Goal: Check status: Check status

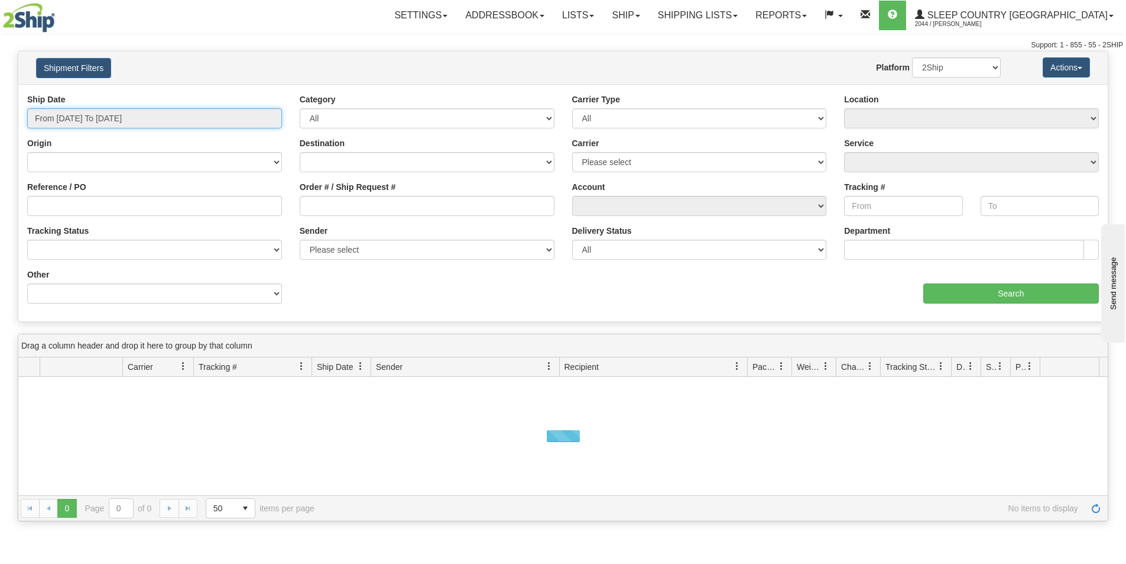
click at [107, 114] on input "From 09/26/2025 To 09/27/2025" at bounding box center [154, 118] width 255 height 20
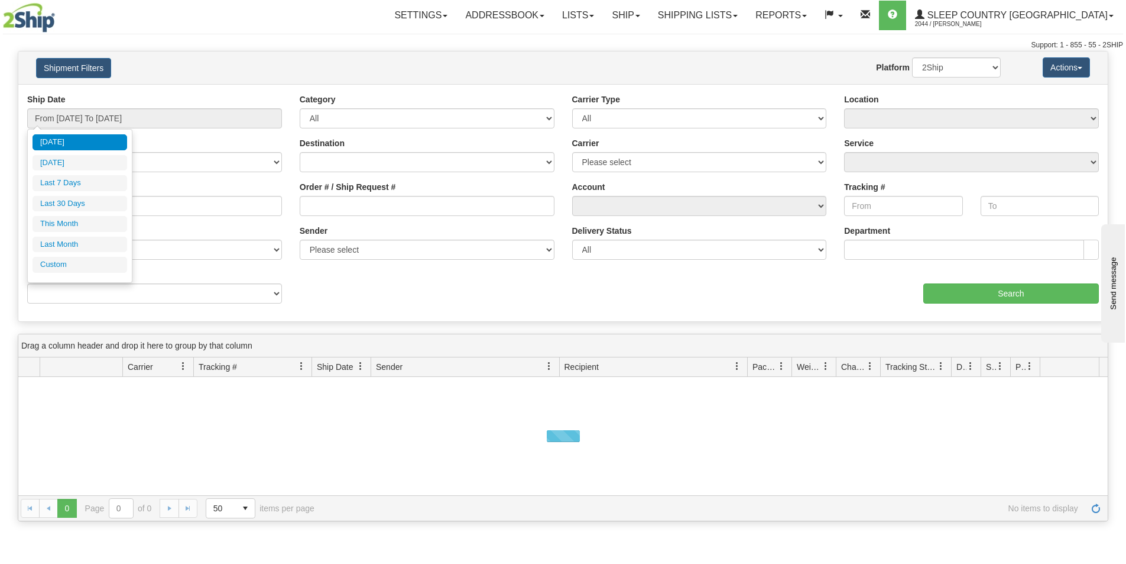
click at [75, 199] on li "Last 30 Days" at bounding box center [80, 204] width 95 height 16
type input "From 08/29/2025 To 09/27/2025"
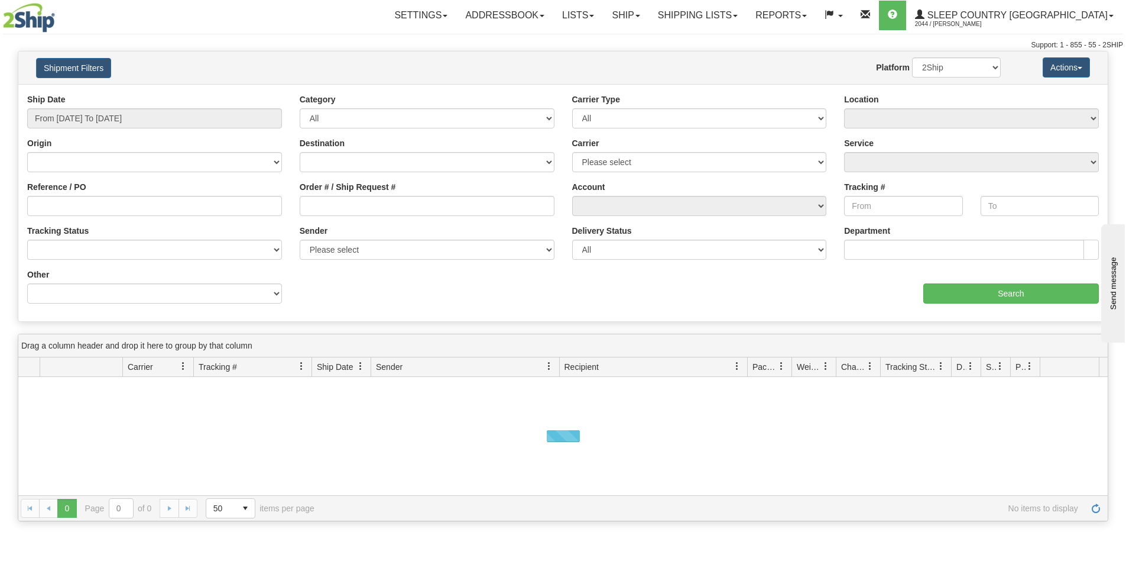
click at [388, 217] on div "Order # / Ship Request #" at bounding box center [427, 203] width 273 height 44
click at [412, 212] on input "Order # / Ship Request #" at bounding box center [427, 206] width 255 height 20
paste input "0059031000582"
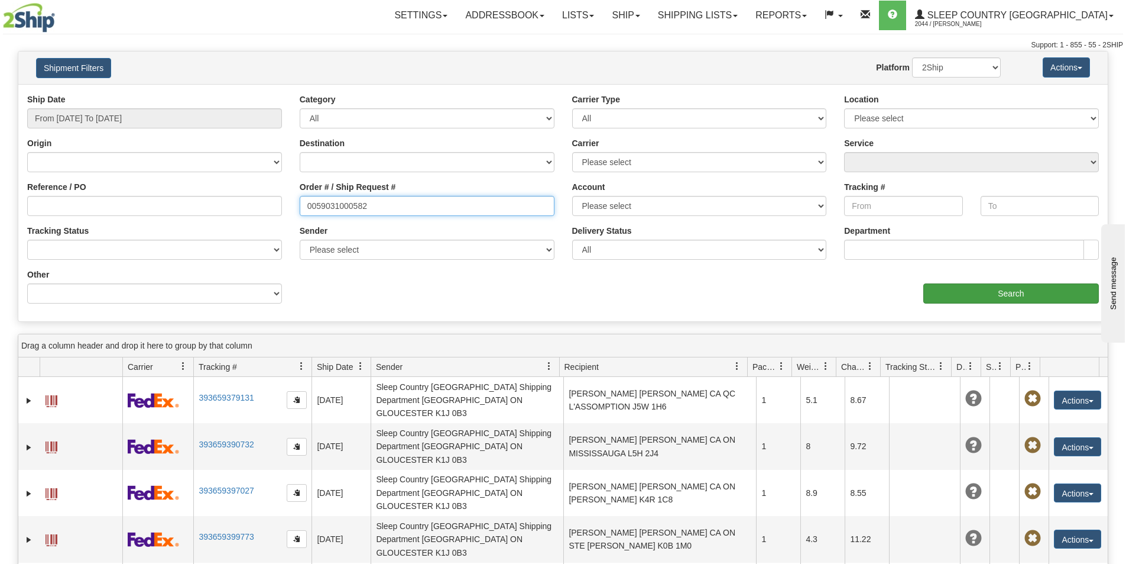
type input "0059031000582"
click at [939, 290] on input "Search" at bounding box center [1012, 293] width 176 height 20
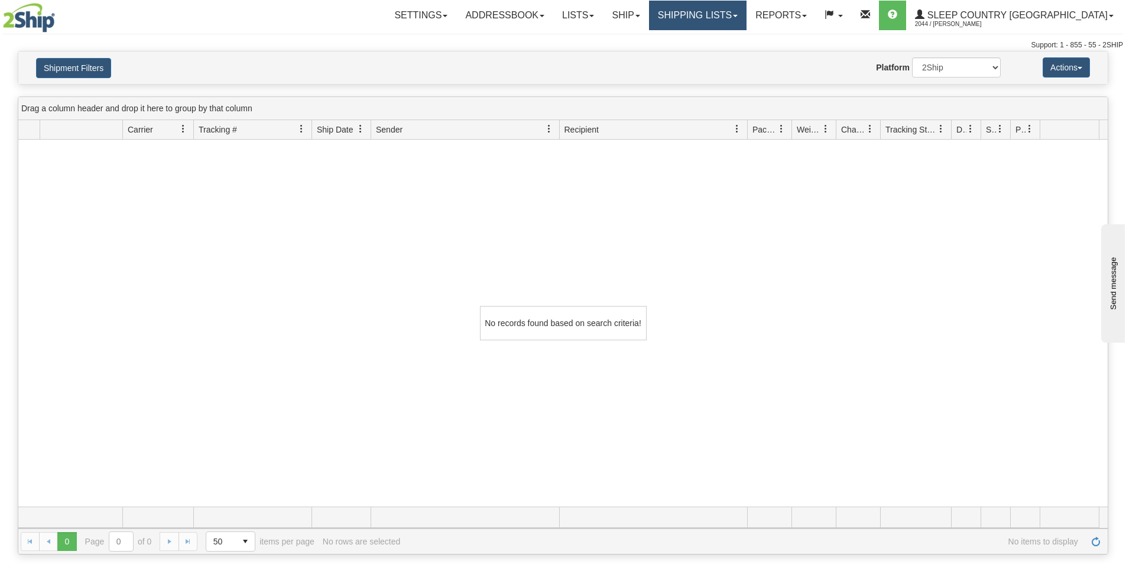
click at [733, 25] on link "Shipping lists" at bounding box center [698, 16] width 98 height 30
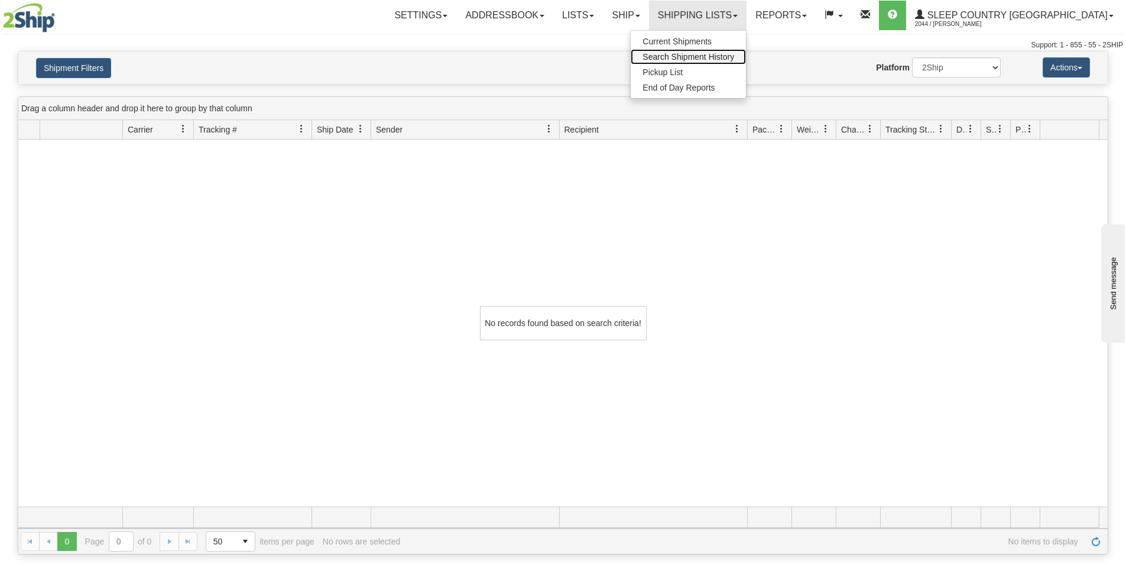
click at [734, 55] on span "Search Shipment History" at bounding box center [689, 56] width 92 height 9
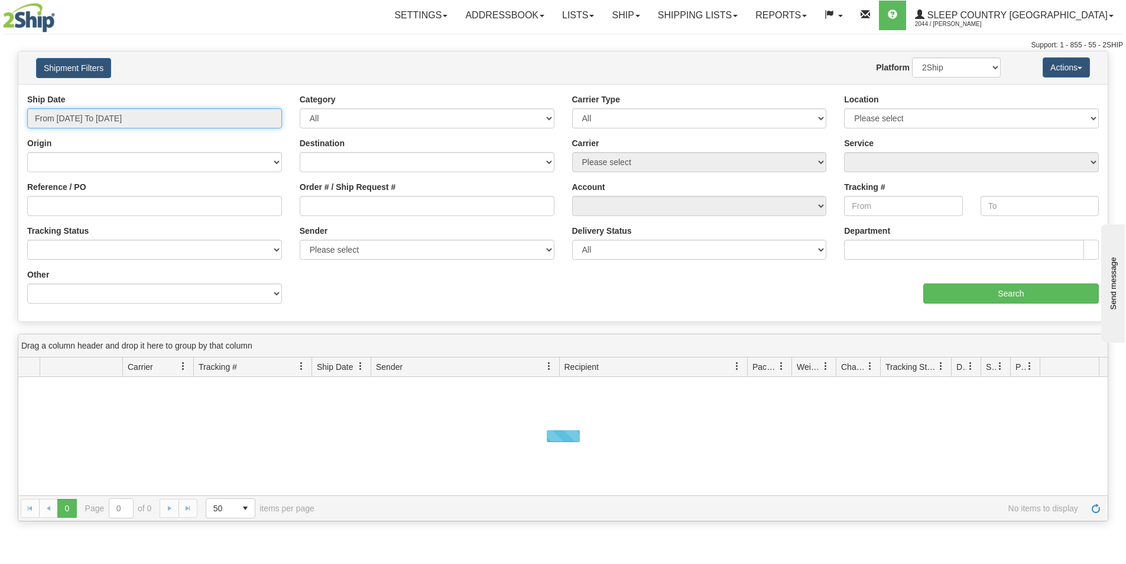
click at [112, 119] on input "From 09/26/2025 To 09/27/2025" at bounding box center [154, 118] width 255 height 20
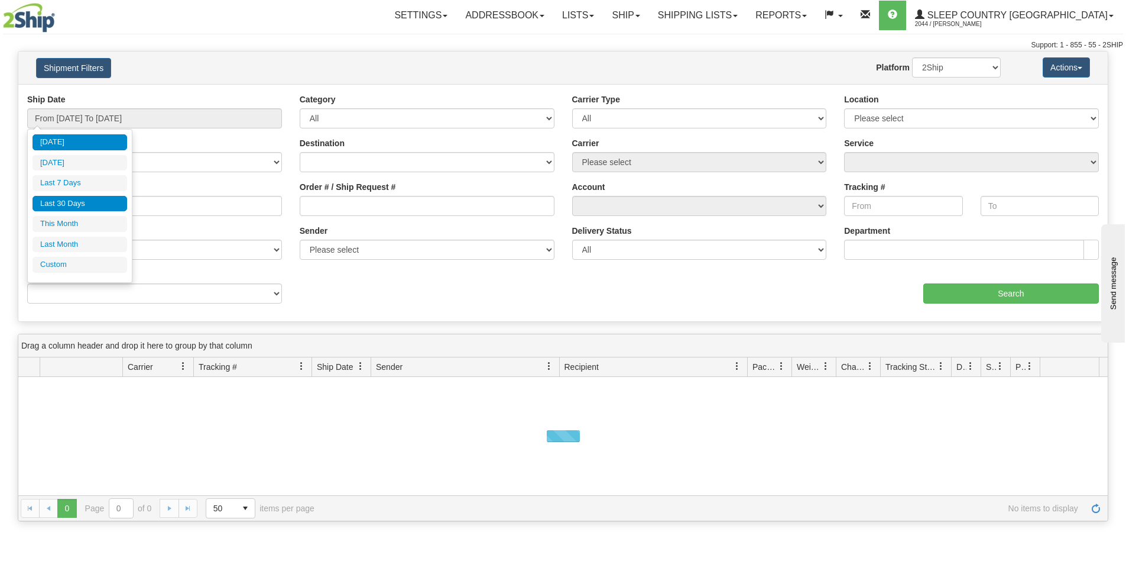
click at [89, 204] on li "Last 30 Days" at bounding box center [80, 204] width 95 height 16
type input "From 08/29/2025 To 09/27/2025"
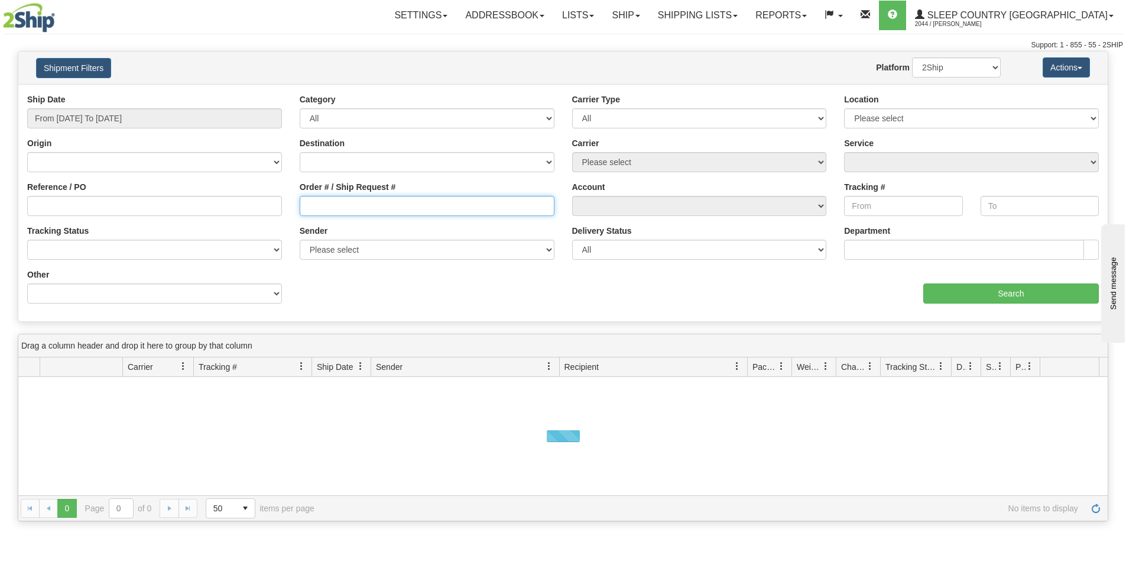
drag, startPoint x: 377, startPoint y: 207, endPoint x: 456, endPoint y: 212, distance: 79.4
click at [377, 206] on input "Order # / Ship Request #" at bounding box center [427, 206] width 255 height 20
paste input "127411"
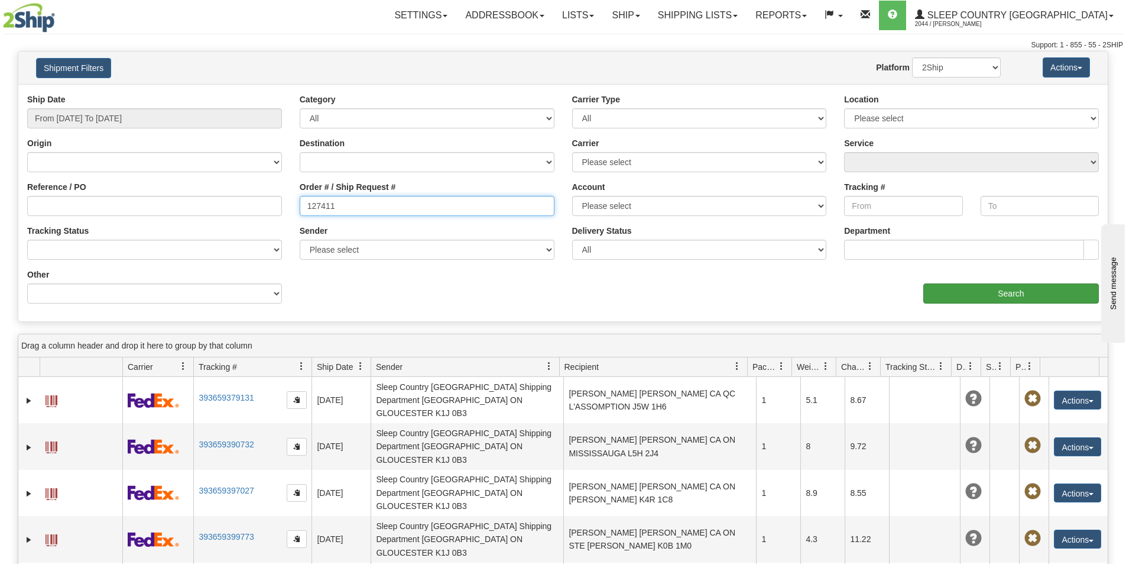
type input "127411"
click at [962, 284] on input "Search" at bounding box center [1012, 293] width 176 height 20
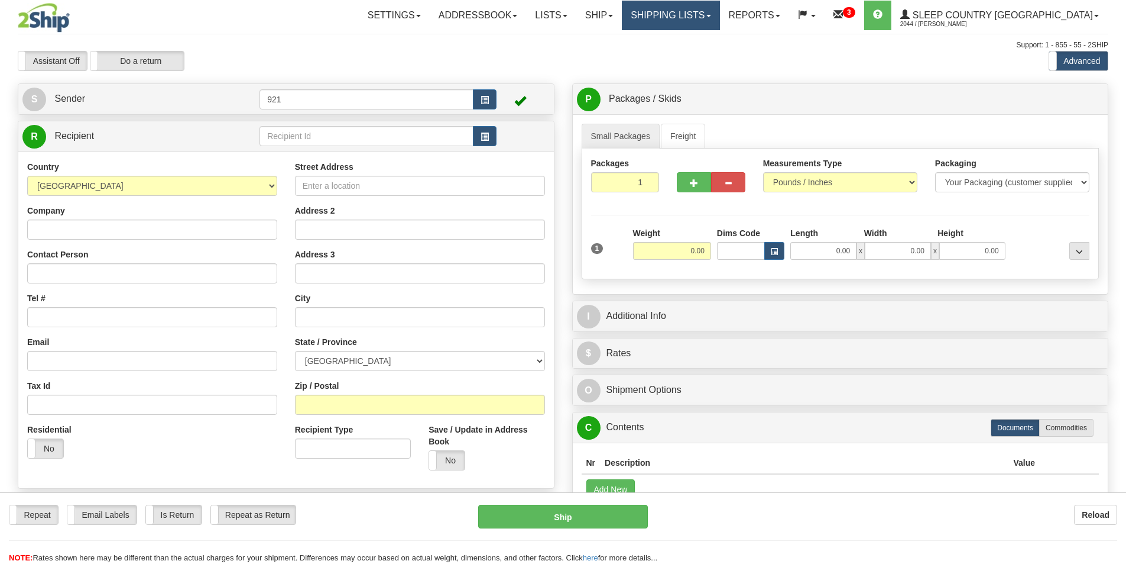
drag, startPoint x: 0, startPoint y: 0, endPoint x: 730, endPoint y: 48, distance: 731.9
click at [718, 23] on link "Shipping lists" at bounding box center [671, 16] width 98 height 30
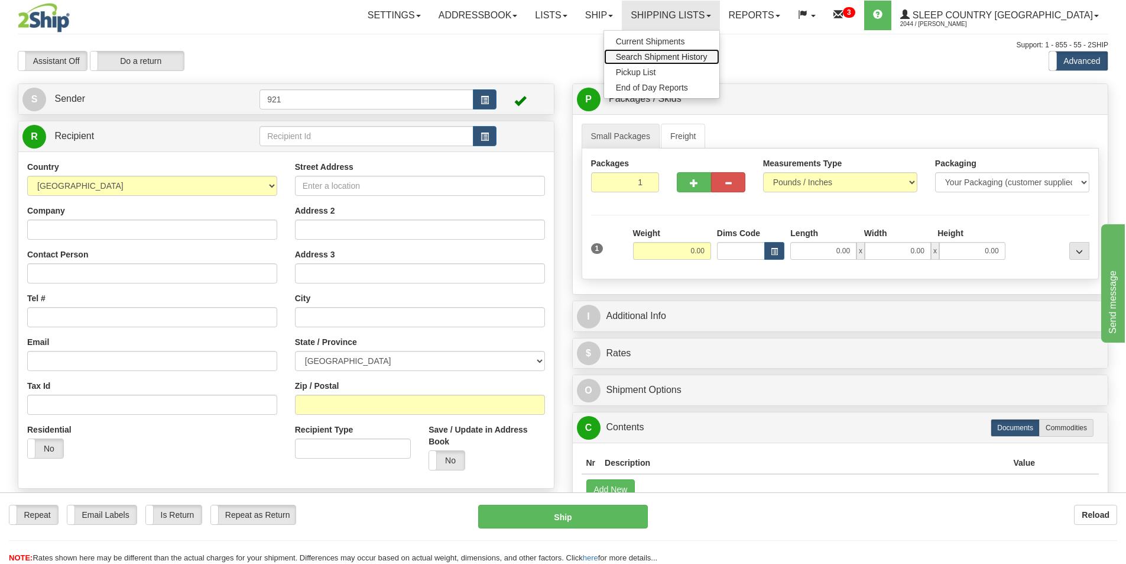
click at [708, 59] on span "Search Shipment History" at bounding box center [662, 56] width 92 height 9
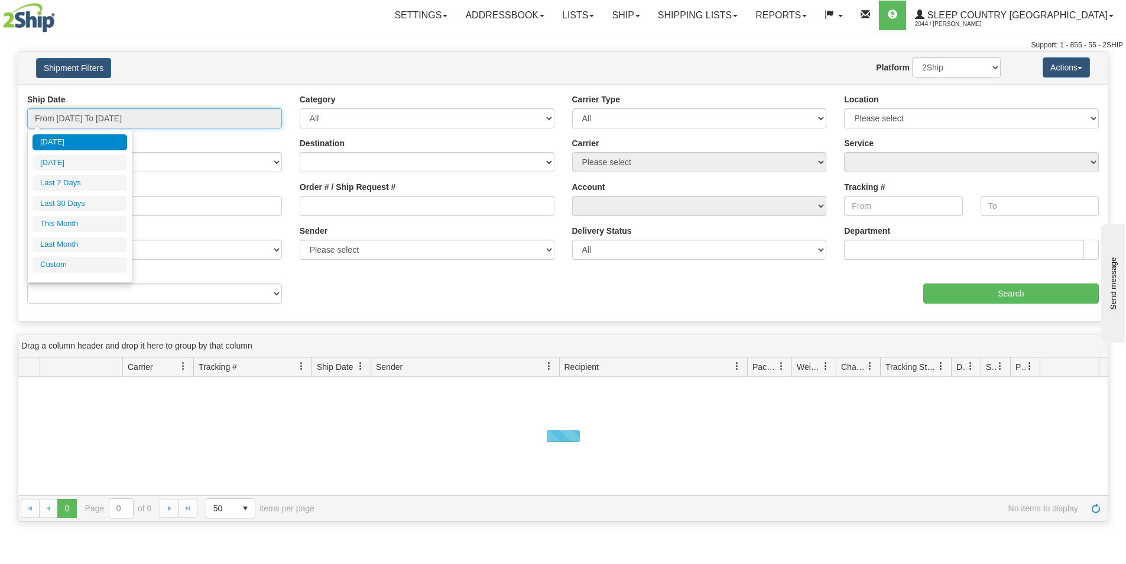
drag, startPoint x: 231, startPoint y: 119, endPoint x: 168, endPoint y: 156, distance: 72.6
click at [229, 119] on input "From [DATE] To [DATE]" at bounding box center [154, 118] width 255 height 20
click at [94, 199] on li "Last 30 Days" at bounding box center [80, 204] width 95 height 16
type input "From [DATE] To [DATE]"
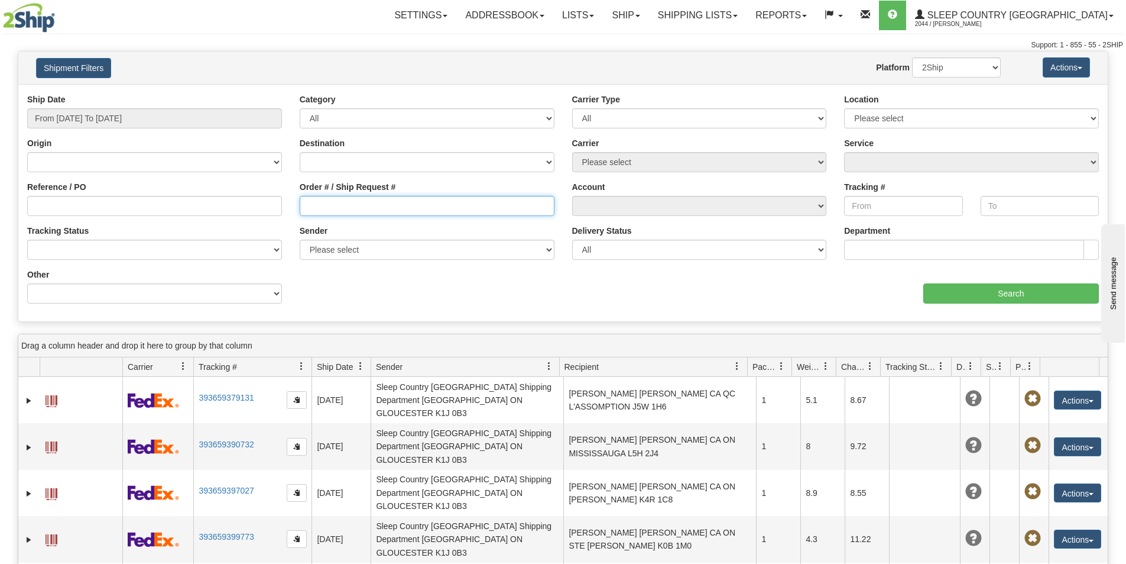
click at [404, 209] on input "Order # / Ship Request #" at bounding box center [427, 206] width 255 height 20
paste input "9000I049330"
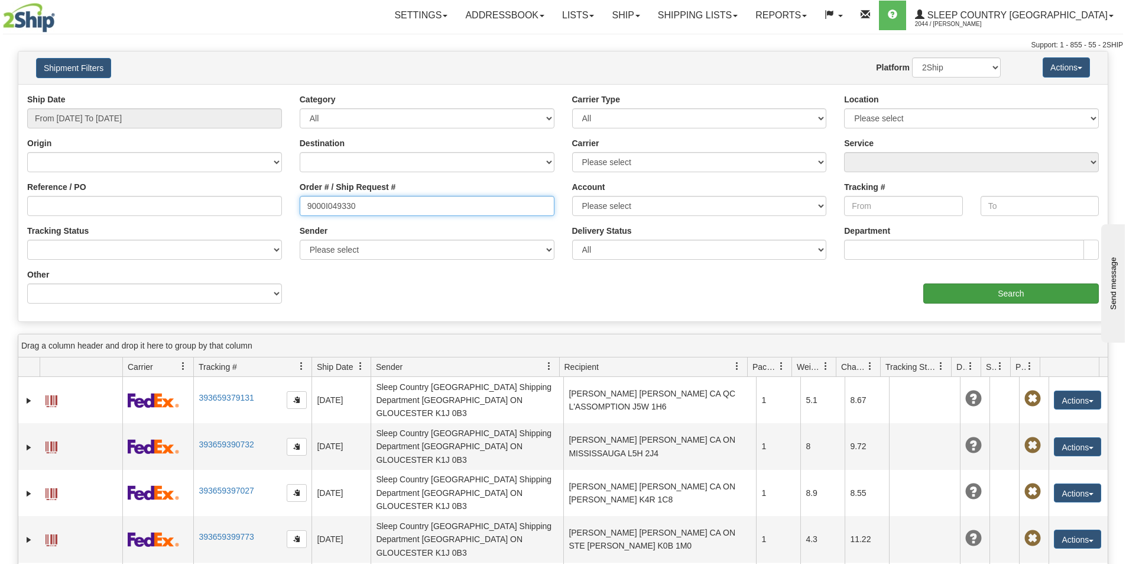
type input "9000I049330"
click at [967, 283] on input "Search" at bounding box center [1012, 293] width 176 height 20
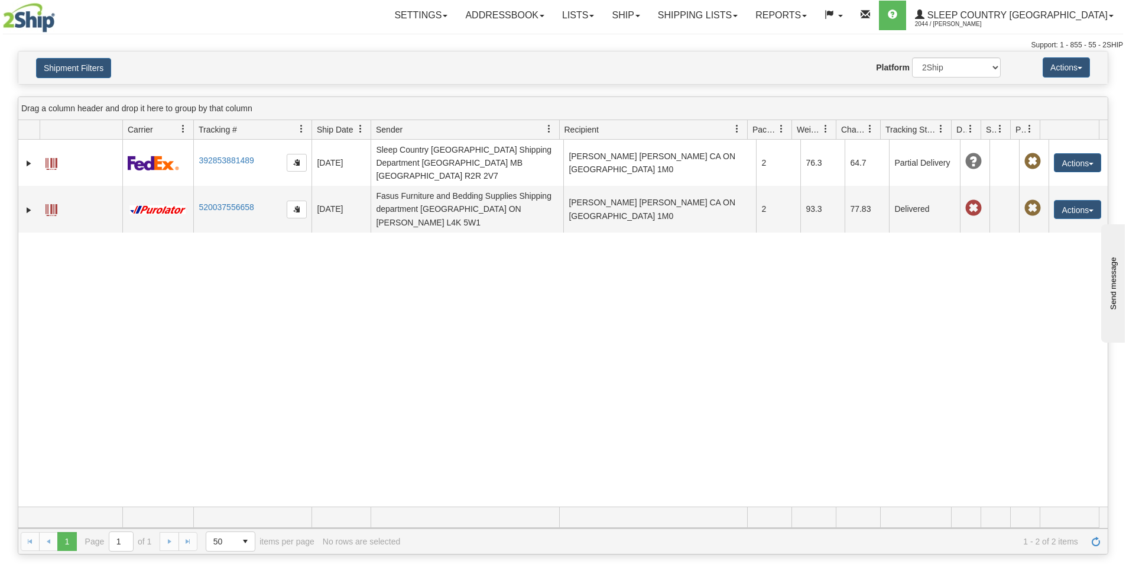
click at [801, 58] on div "Website Agent Nothing selected Client User Platform 2Ship Imported" at bounding box center [608, 67] width 804 height 20
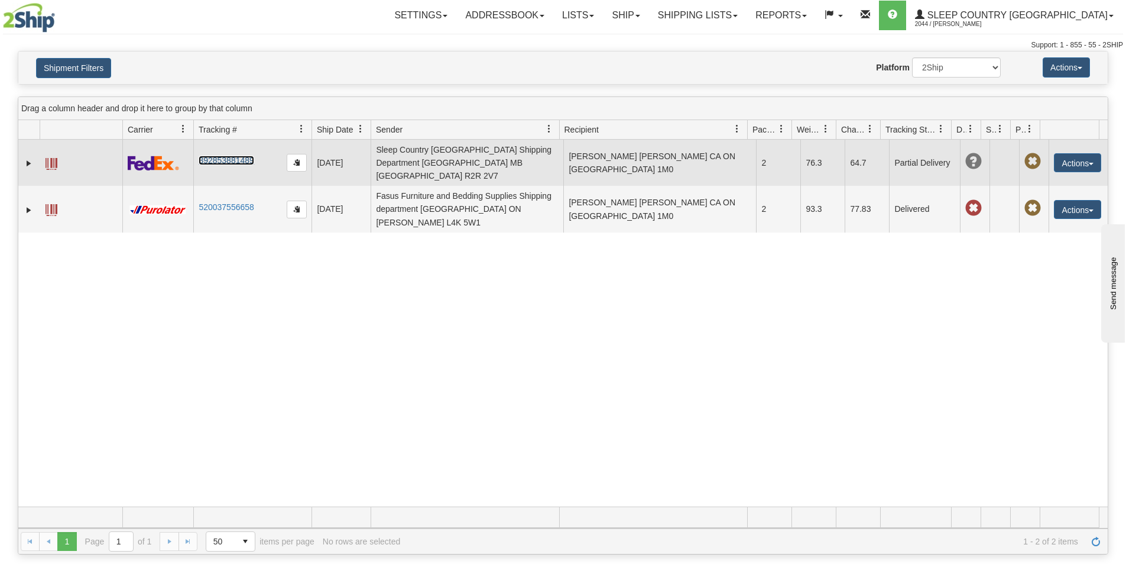
click at [228, 156] on link "392853881489" at bounding box center [226, 160] width 55 height 9
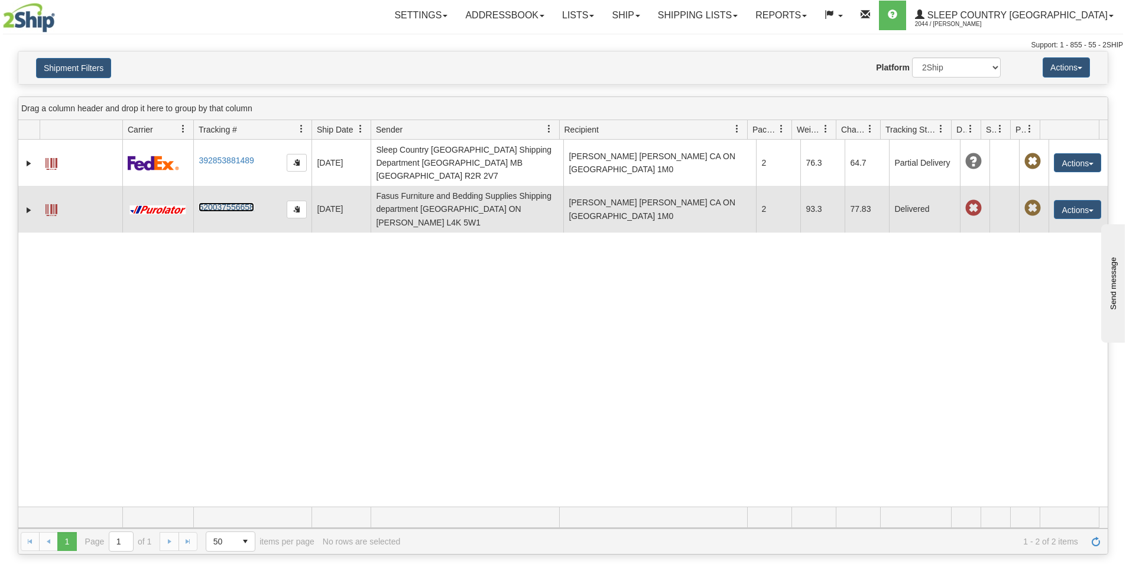
click at [233, 202] on link "520037556658" at bounding box center [226, 206] width 55 height 9
